Goal: Task Accomplishment & Management: Use online tool/utility

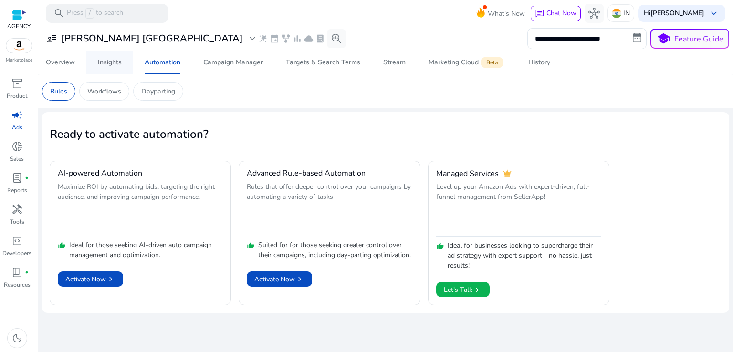
click at [105, 56] on span "Insights" at bounding box center [110, 62] width 24 height 23
click at [58, 62] on div "Overview" at bounding box center [60, 62] width 29 height 7
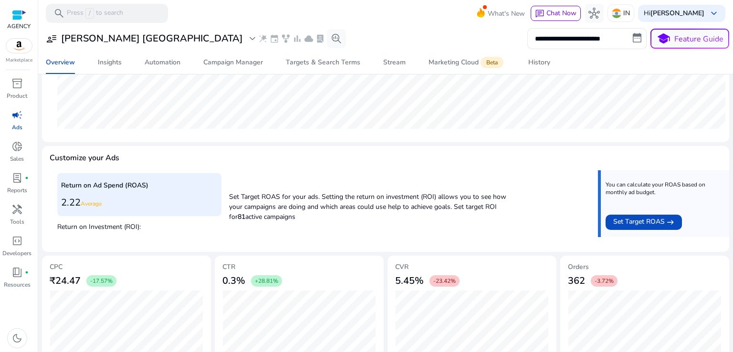
scroll to position [315, 0]
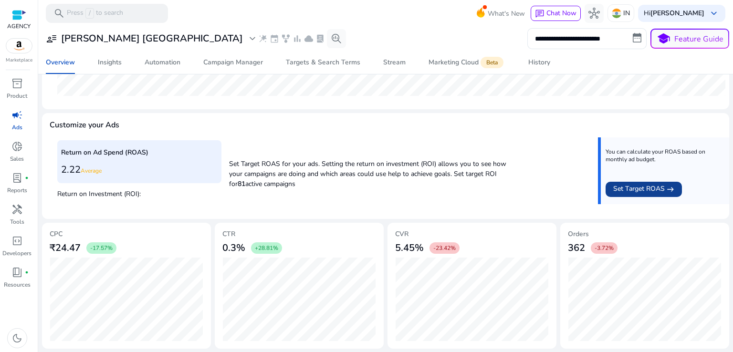
click at [641, 191] on span "Set Target ROAS" at bounding box center [639, 189] width 52 height 11
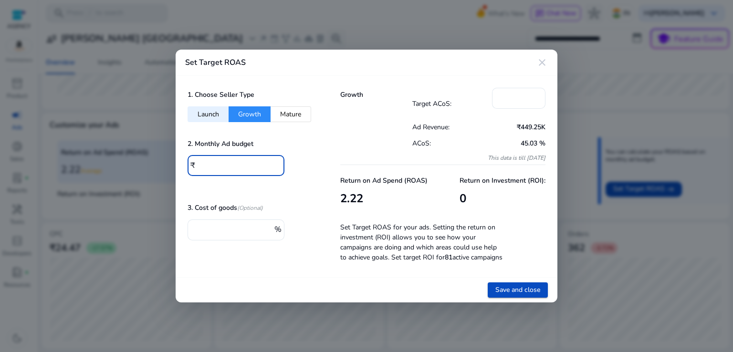
drag, startPoint x: 234, startPoint y: 164, endPoint x: 194, endPoint y: 164, distance: 40.6
click at [194, 164] on div "₹ *" at bounding box center [231, 165] width 89 height 21
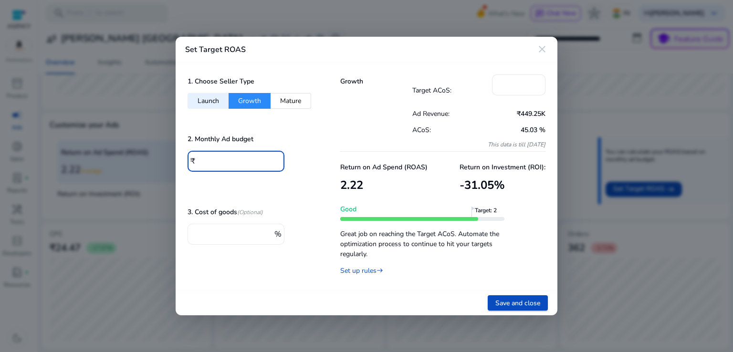
type input "******"
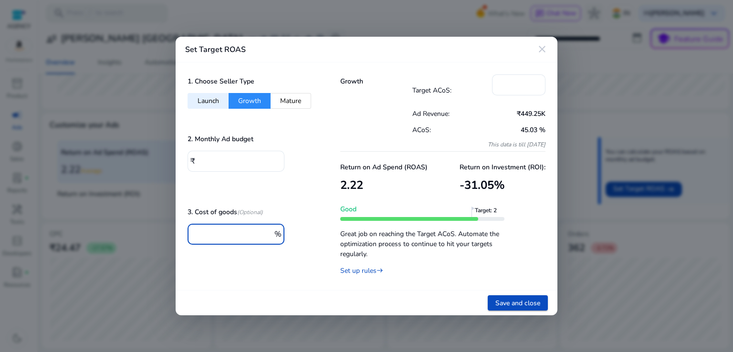
drag, startPoint x: 220, startPoint y: 237, endPoint x: 172, endPoint y: 237, distance: 48.7
click at [172, 237] on div "Set Target ROAS close 1. Choose Seller Type Launch Growth Mature 2. Monthly Ad …" at bounding box center [366, 176] width 733 height 352
click at [269, 273] on div "1. Choose Seller Type Launch Growth Mature 2. Monthly Ad budget ₹ ****** 3. Cos…" at bounding box center [252, 176] width 153 height 228
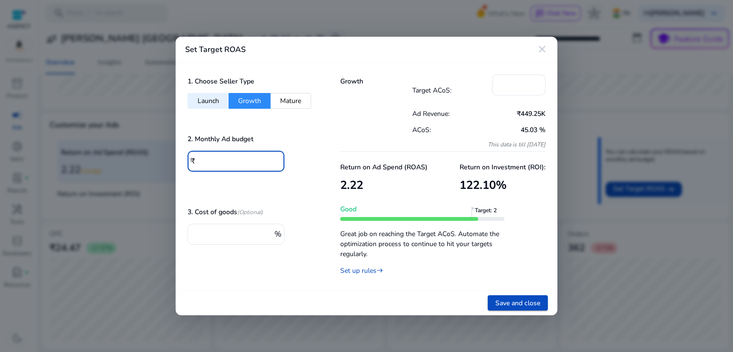
drag, startPoint x: 227, startPoint y: 163, endPoint x: 194, endPoint y: 162, distance: 33.4
click at [194, 162] on div "₹ ******" at bounding box center [231, 161] width 89 height 21
type input "******"
click at [245, 177] on div at bounding box center [235, 177] width 97 height 10
click at [540, 48] on mat-icon "close" at bounding box center [541, 48] width 11 height 11
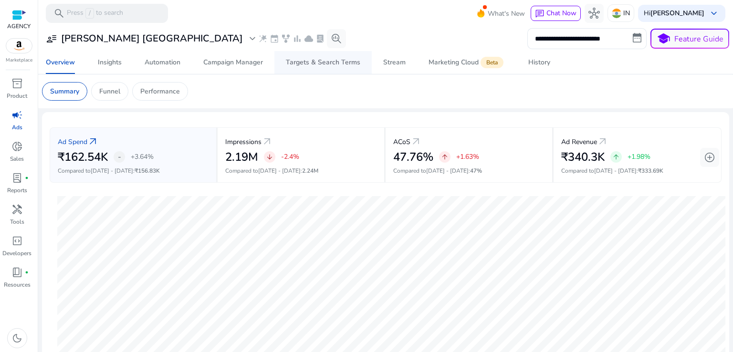
click at [329, 63] on div "Targets & Search Terms" at bounding box center [323, 62] width 74 height 7
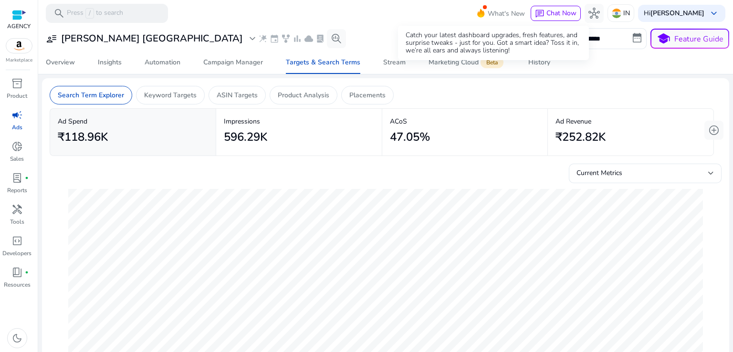
click at [488, 10] on span "What's New" at bounding box center [506, 13] width 37 height 17
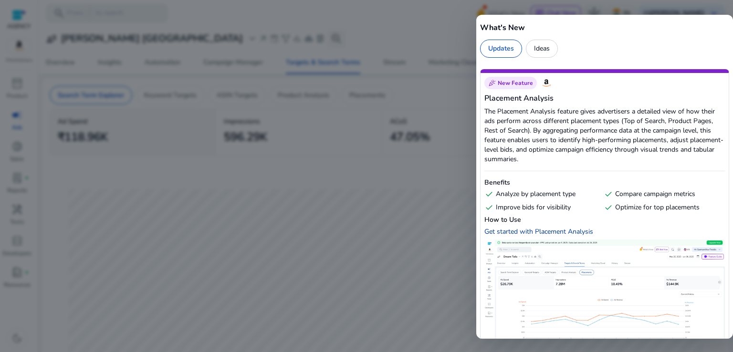
click at [568, 234] on div "Get started with Placement Analysis" at bounding box center [538, 231] width 109 height 9
click at [380, 153] on div at bounding box center [366, 176] width 733 height 352
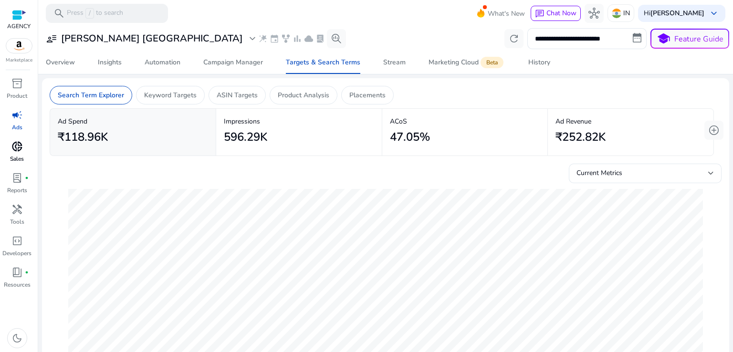
click at [21, 150] on span "donut_small" at bounding box center [16, 146] width 11 height 11
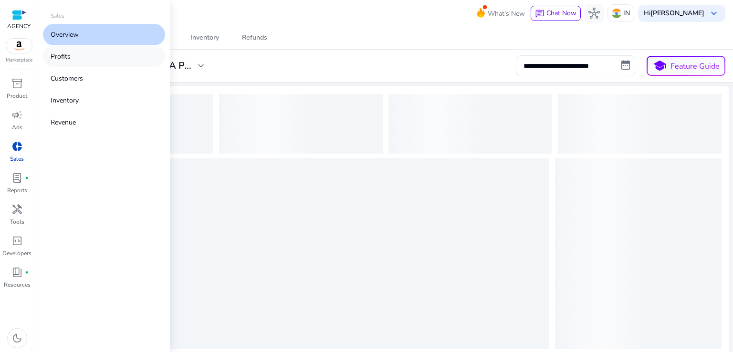
click at [84, 61] on link "Profits" at bounding box center [104, 56] width 122 height 21
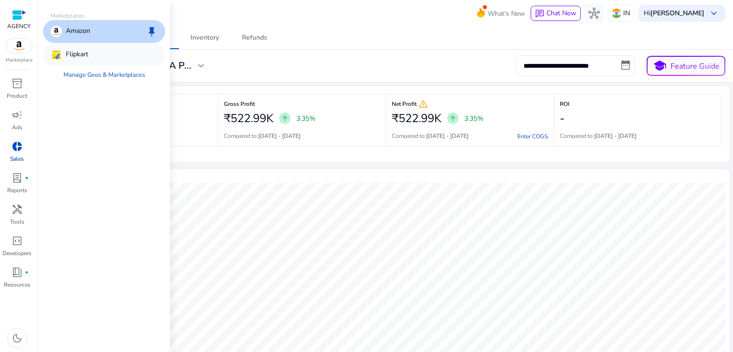
click at [71, 53] on p "Flipkart" at bounding box center [77, 54] width 22 height 11
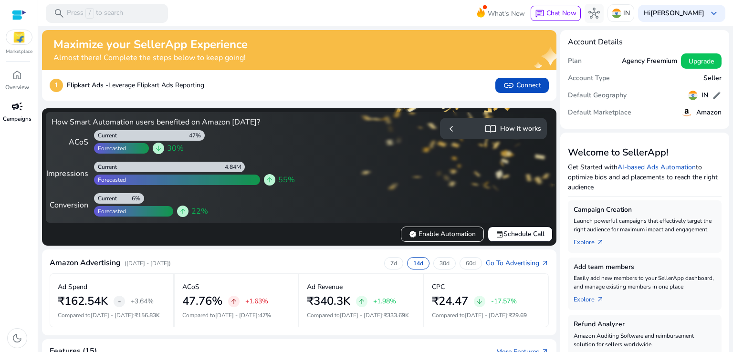
click at [19, 109] on span "campaign" at bounding box center [16, 106] width 11 height 11
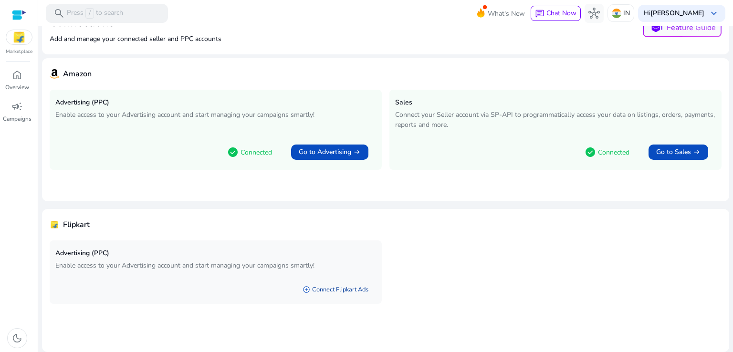
click at [318, 285] on link "add_circle Connect Flipkart Ads" at bounding box center [335, 289] width 81 height 17
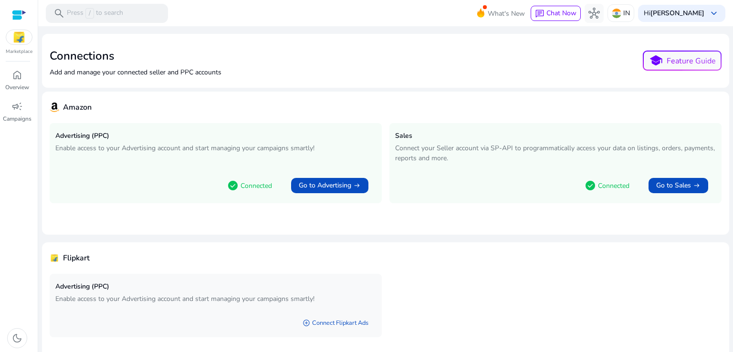
click at [23, 37] on img at bounding box center [19, 37] width 26 height 14
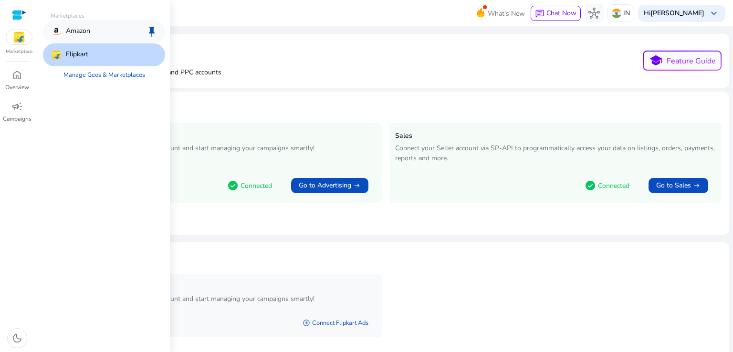
click at [86, 28] on p "Amazon" at bounding box center [78, 31] width 24 height 11
